Goal: Information Seeking & Learning: Learn about a topic

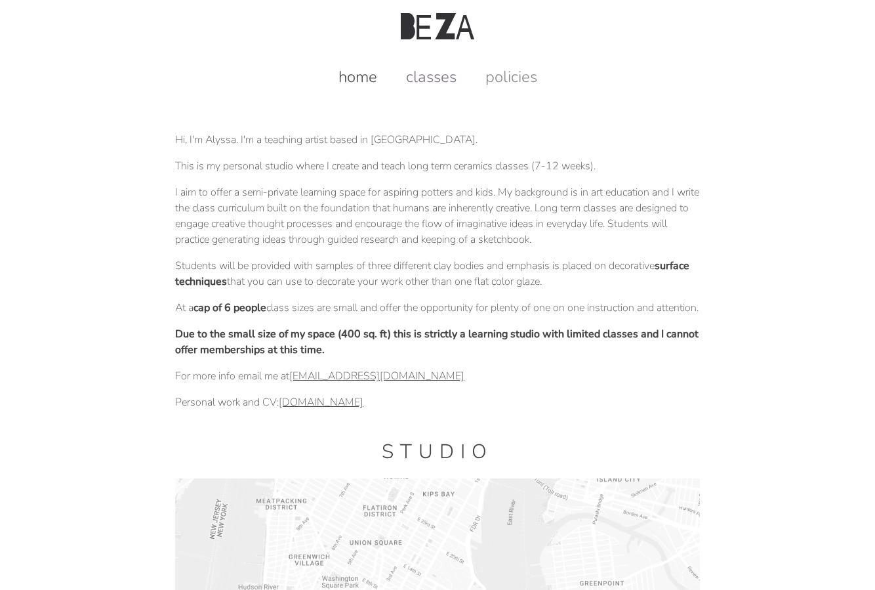
click at [434, 75] on link "classes" at bounding box center [431, 76] width 77 height 21
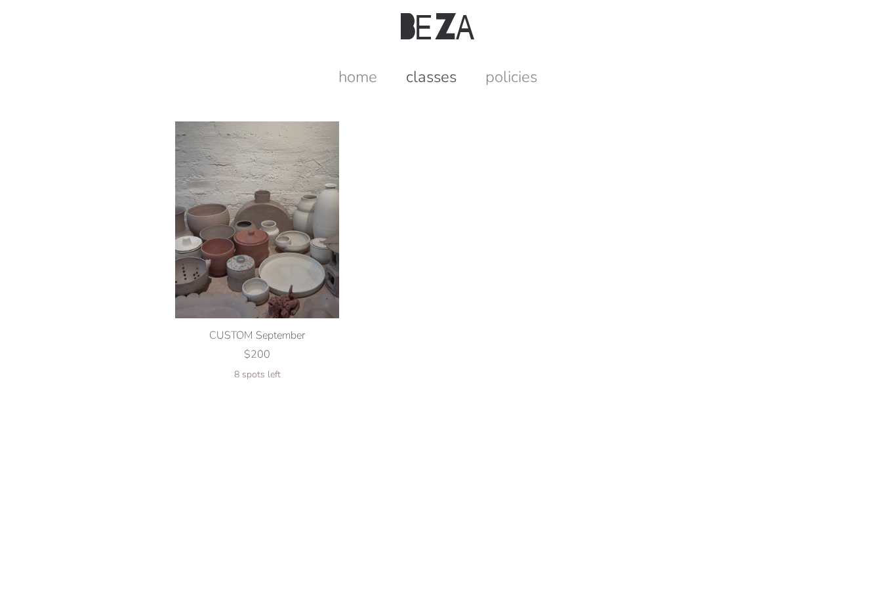
click at [266, 283] on img at bounding box center [257, 219] width 164 height 197
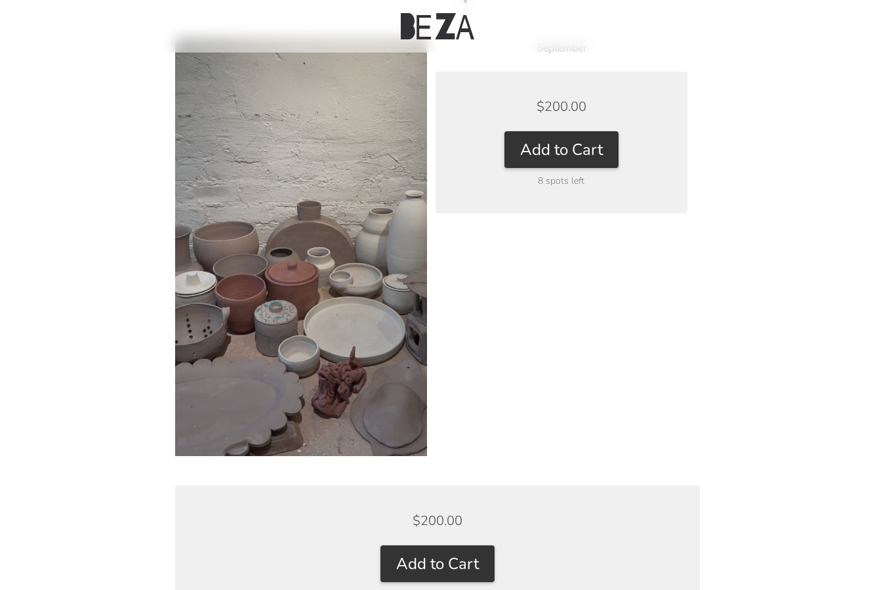
scroll to position [115, 0]
